Goal: Check status

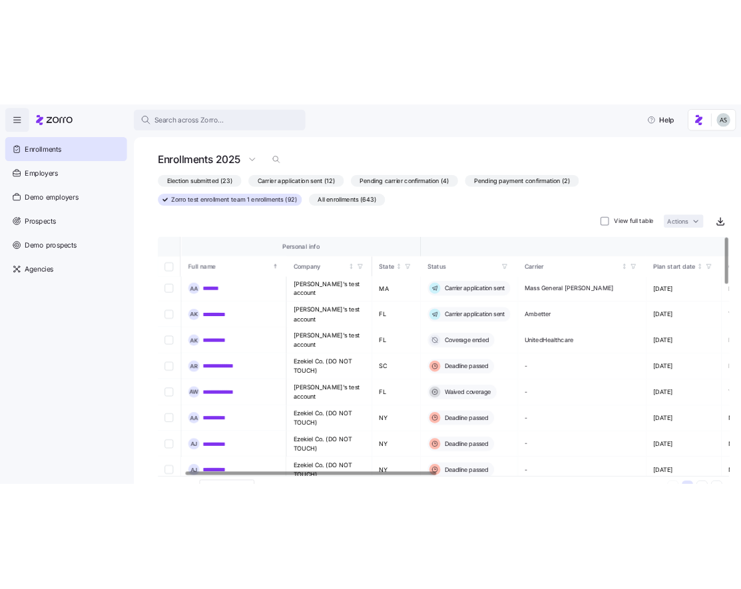
scroll to position [0, 95]
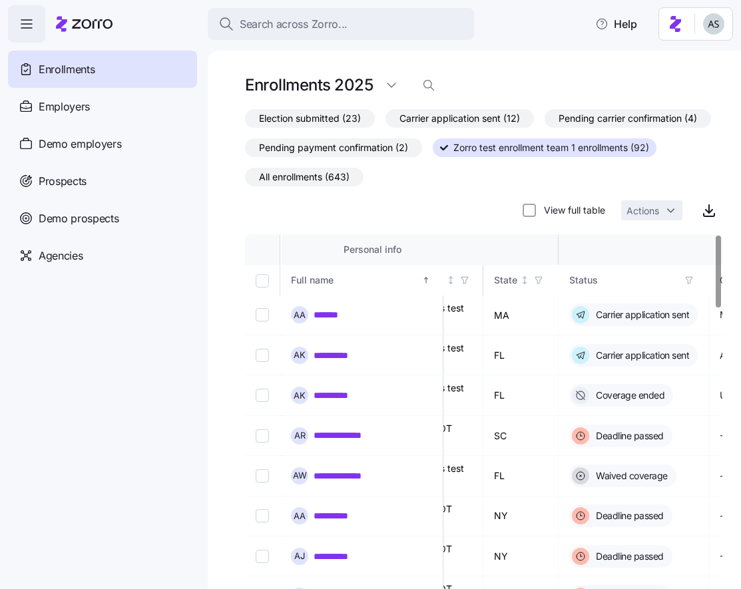
click at [301, 172] on span "All enrollments (643)" at bounding box center [304, 176] width 91 height 17
click at [245, 180] on input "All enrollments (643)" at bounding box center [245, 180] width 0 height 0
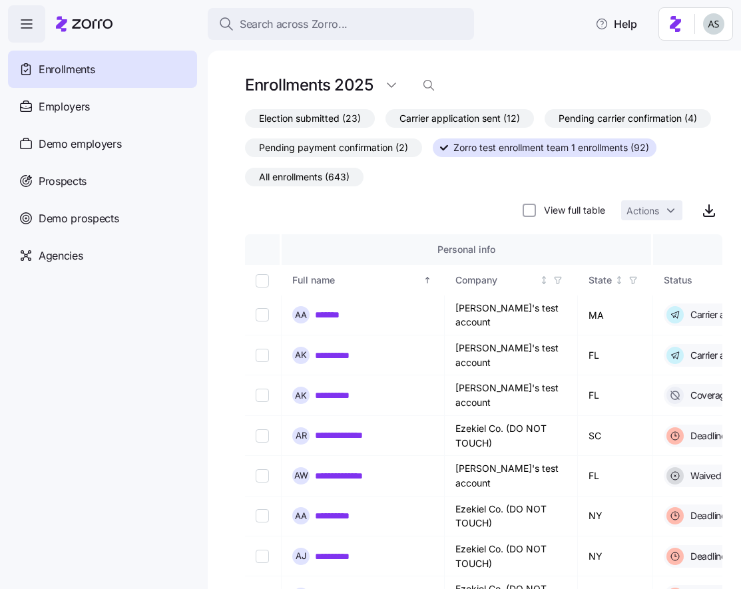
click at [337, 191] on div "Election submitted (23) Carrier application sent (12) Pending carrier confirmat…" at bounding box center [483, 166] width 477 height 114
click at [329, 177] on span "All enrollments (643)" at bounding box center [304, 176] width 91 height 17
click at [245, 180] on input "All enrollments (643)" at bounding box center [245, 180] width 0 height 0
